Goal: Information Seeking & Learning: Learn about a topic

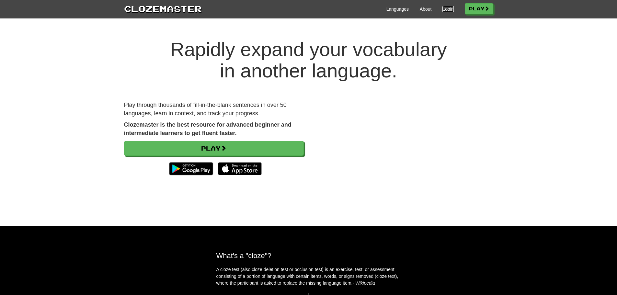
click at [444, 8] on link "Login" at bounding box center [448, 9] width 11 height 6
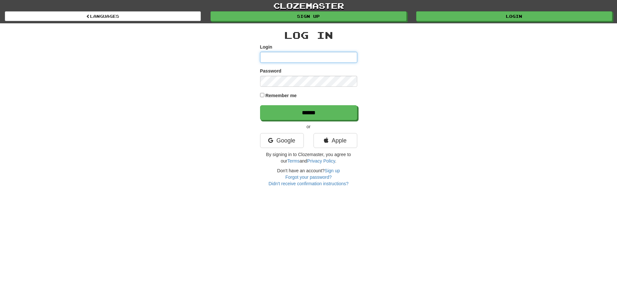
type input "**********"
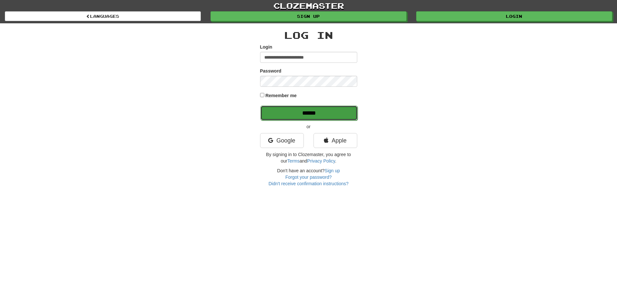
click at [326, 116] on input "******" at bounding box center [308, 113] width 97 height 15
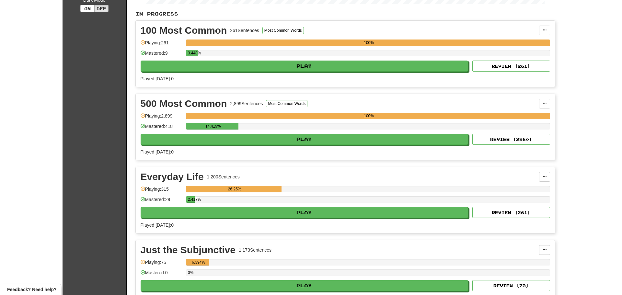
scroll to position [130, 0]
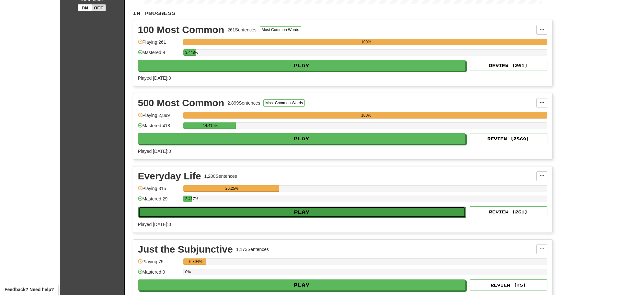
click at [277, 213] on button "Play" at bounding box center [302, 212] width 328 height 11
select select "**"
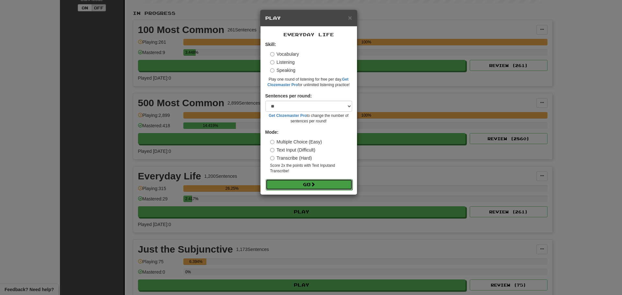
click at [322, 180] on button "Go" at bounding box center [309, 184] width 87 height 11
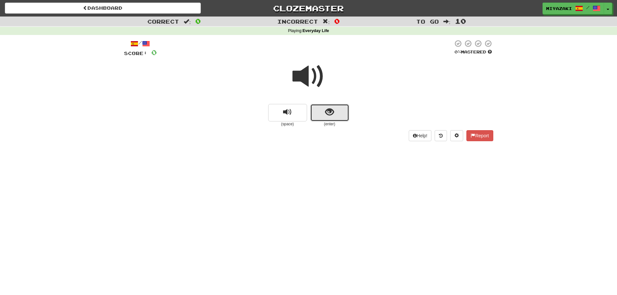
click at [328, 114] on span "show sentence" at bounding box center [329, 112] width 9 height 9
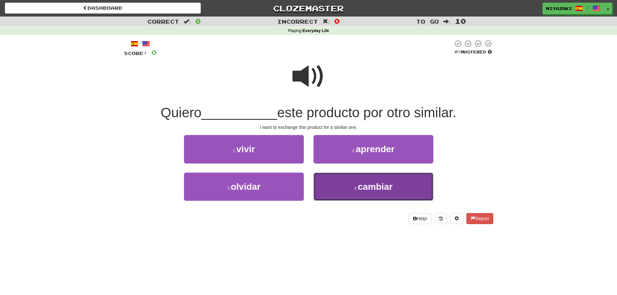
click at [375, 185] on span "cambiar" at bounding box center [375, 187] width 35 height 10
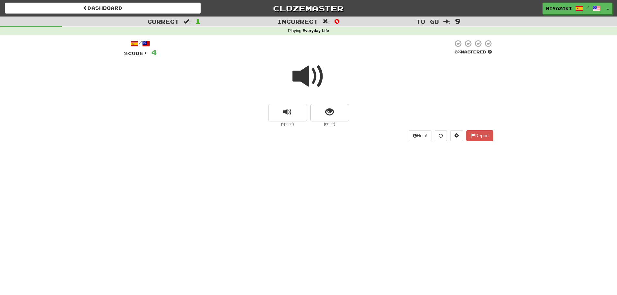
click at [304, 131] on div "Help! Report" at bounding box center [308, 135] width 369 height 11
click at [327, 115] on span "show sentence" at bounding box center [329, 112] width 9 height 9
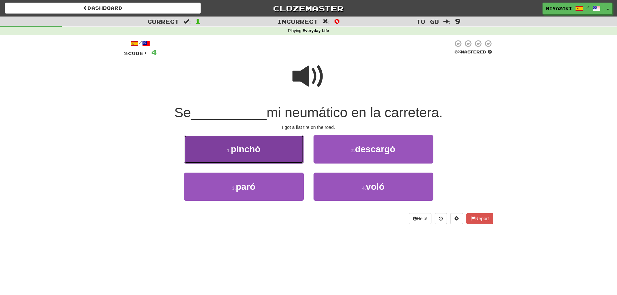
click at [253, 155] on button "1 . pinchó" at bounding box center [244, 149] width 120 height 28
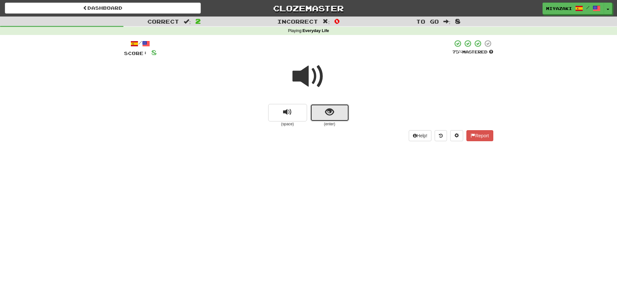
click at [324, 116] on button "show sentence" at bounding box center [329, 112] width 39 height 17
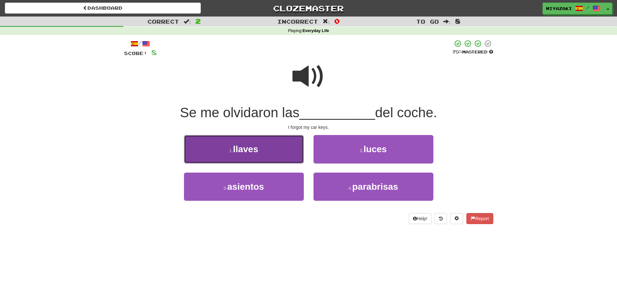
click at [206, 147] on button "1 . llaves" at bounding box center [244, 149] width 120 height 28
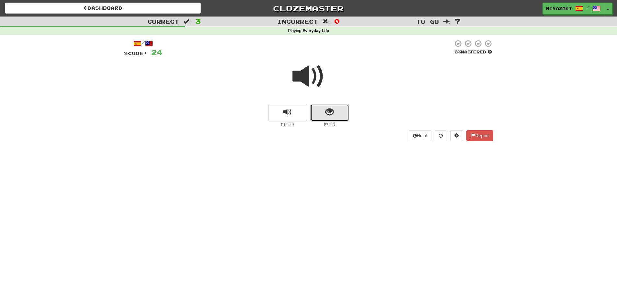
click at [329, 111] on span "show sentence" at bounding box center [329, 112] width 9 height 9
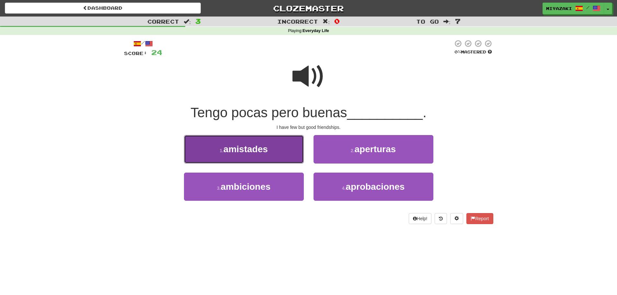
click at [264, 155] on button "1 . amistades" at bounding box center [244, 149] width 120 height 28
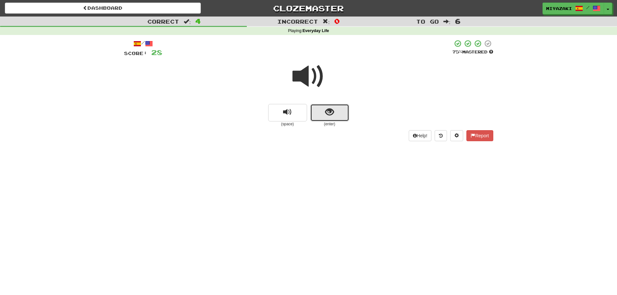
click at [318, 110] on button "show sentence" at bounding box center [329, 112] width 39 height 17
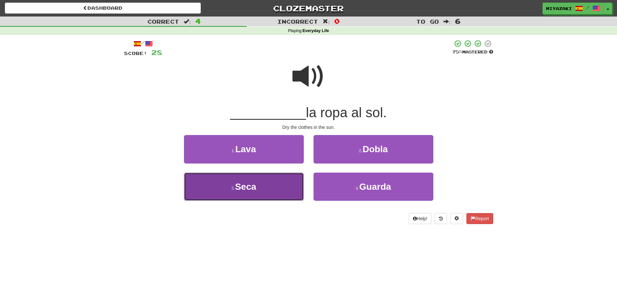
click at [267, 187] on button "3 . Seca" at bounding box center [244, 187] width 120 height 28
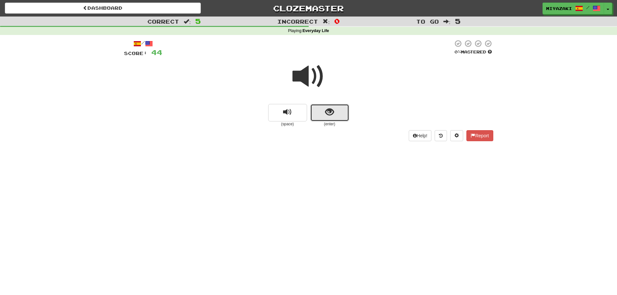
click at [325, 113] on span "show sentence" at bounding box center [329, 112] width 9 height 9
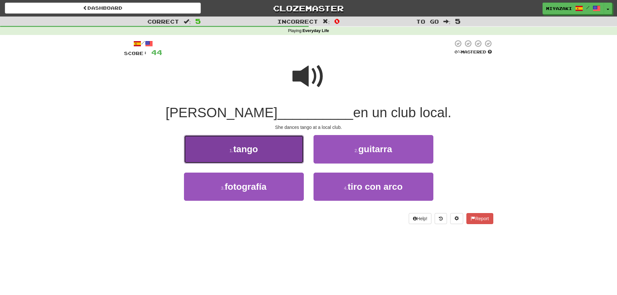
click at [252, 146] on span "tango" at bounding box center [245, 149] width 25 height 10
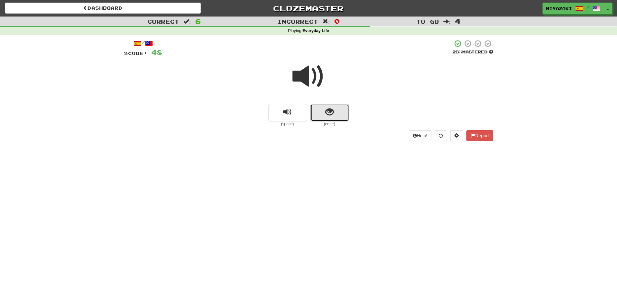
click at [321, 109] on button "show sentence" at bounding box center [329, 112] width 39 height 17
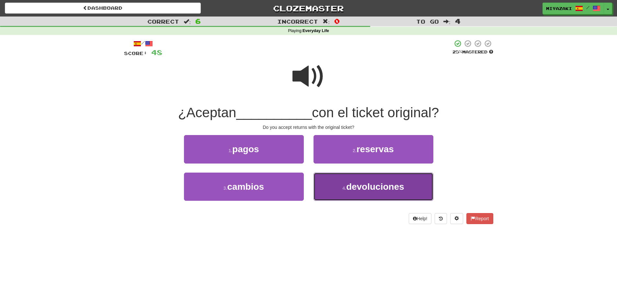
click at [372, 191] on span "devoluciones" at bounding box center [375, 187] width 58 height 10
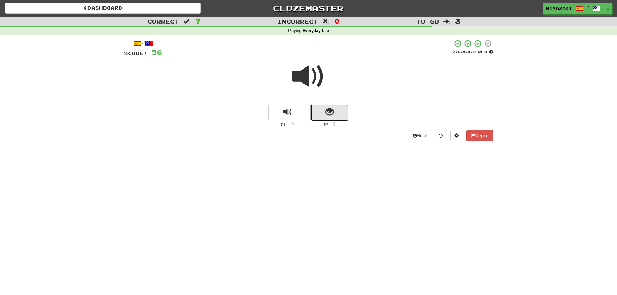
click at [326, 111] on span "show sentence" at bounding box center [329, 112] width 9 height 9
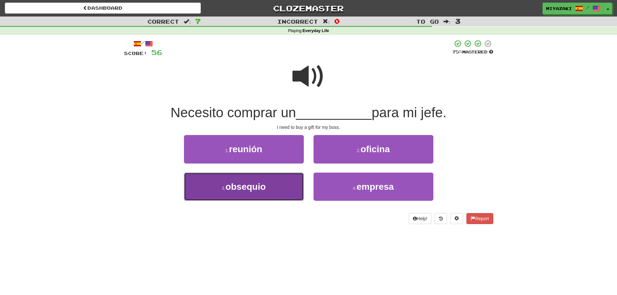
click at [271, 186] on button "3 . obsequio" at bounding box center [244, 187] width 120 height 28
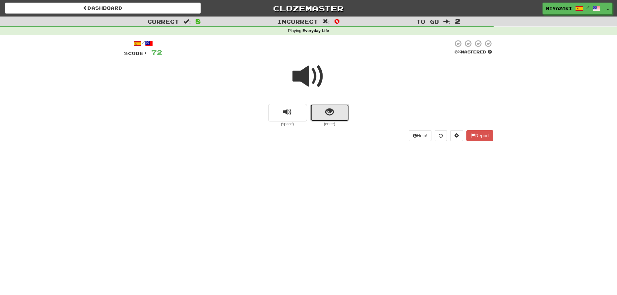
click at [334, 108] on span "show sentence" at bounding box center [329, 112] width 9 height 9
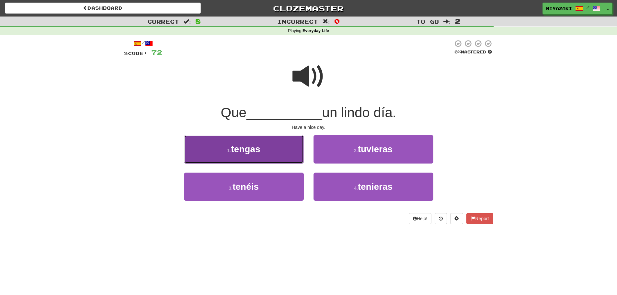
click at [264, 152] on button "1 . tengas" at bounding box center [244, 149] width 120 height 28
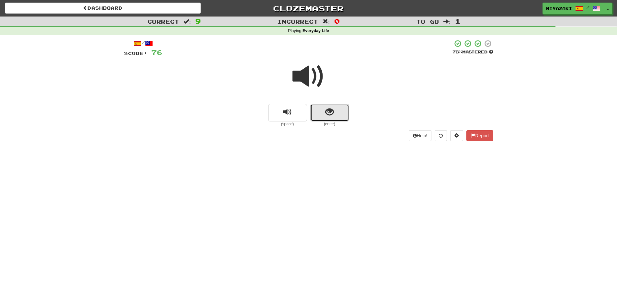
click at [343, 115] on button "show sentence" at bounding box center [329, 112] width 39 height 17
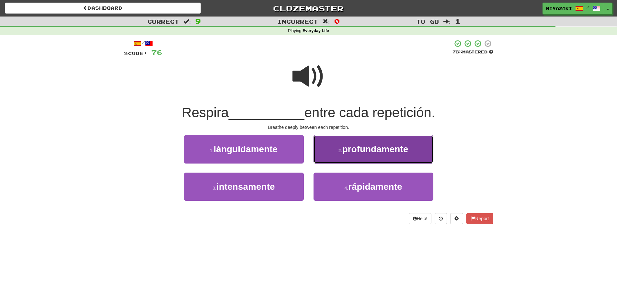
click at [347, 149] on span "profundamente" at bounding box center [375, 149] width 66 height 10
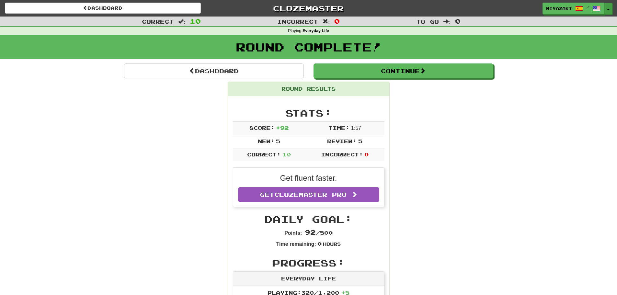
click at [609, 7] on button "Toggle Dropdown" at bounding box center [608, 9] width 8 height 12
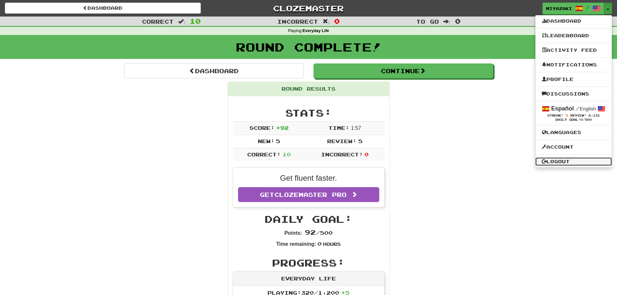
click at [560, 158] on link "Logout" at bounding box center [573, 161] width 76 height 8
